Goal: Task Accomplishment & Management: Manage account settings

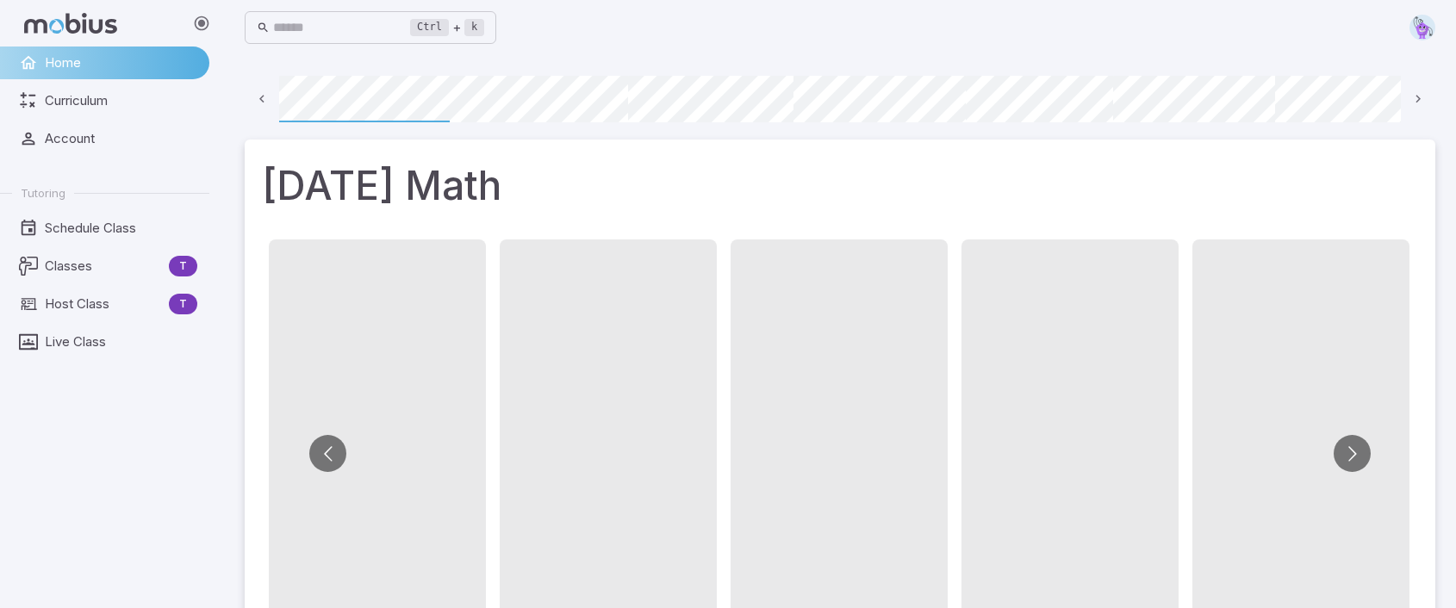
scroll to position [0, 123]
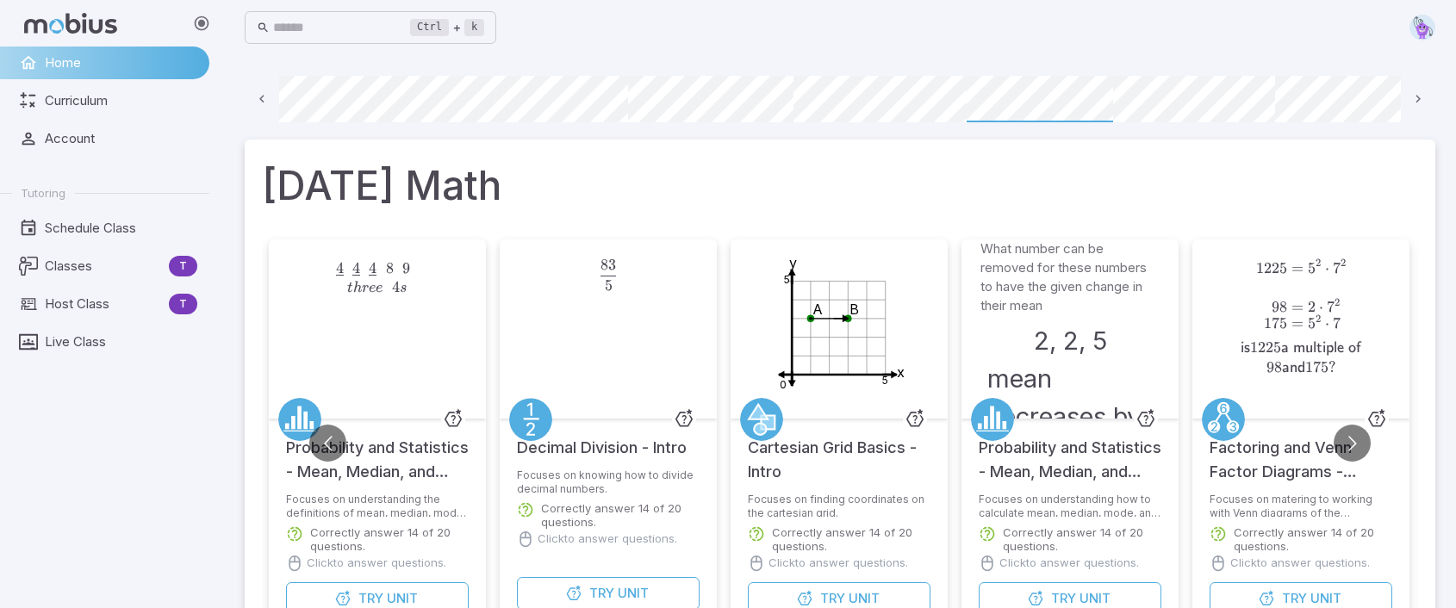
click at [1418, 28] on img at bounding box center [1423, 28] width 26 height 26
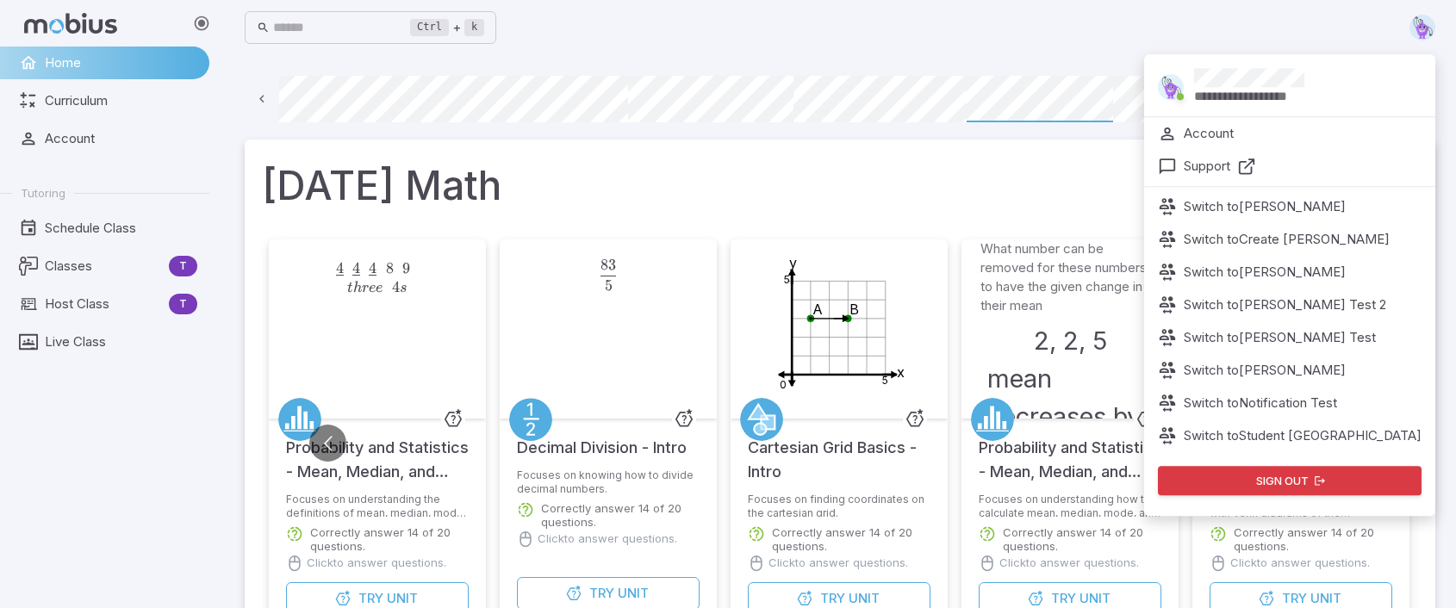
click at [1313, 342] on p "Switch to [PERSON_NAME] Test" at bounding box center [1280, 337] width 192 height 19
